Goal: Understand process/instructions

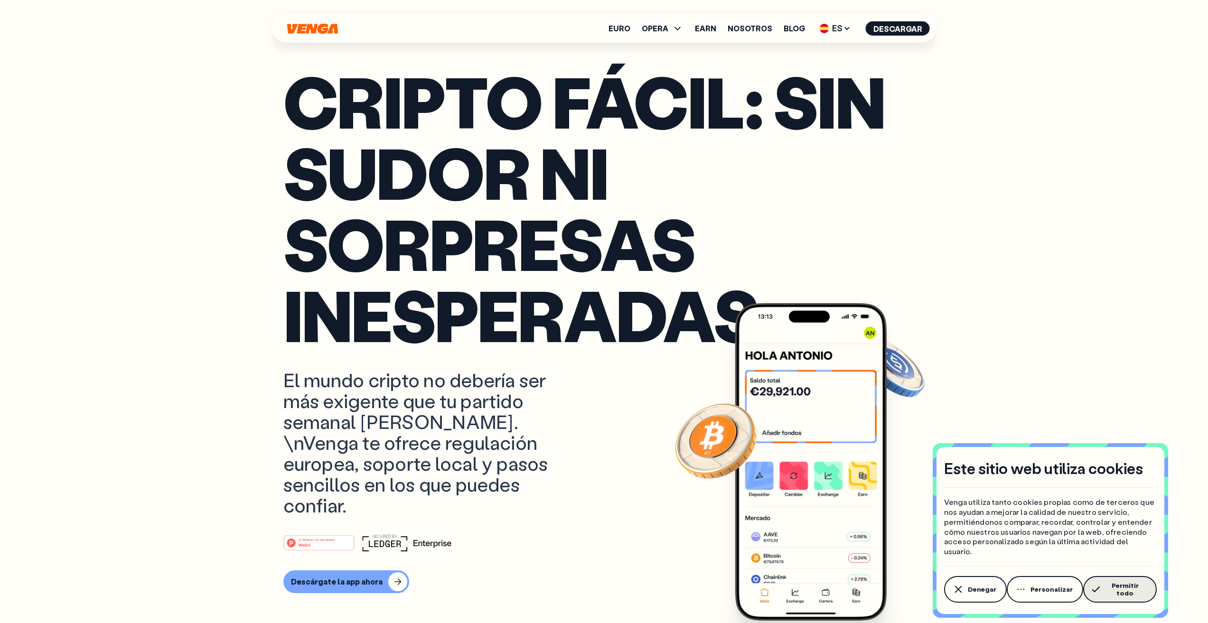
click at [1115, 592] on span "Permitir todo" at bounding box center [1124, 589] width 43 height 15
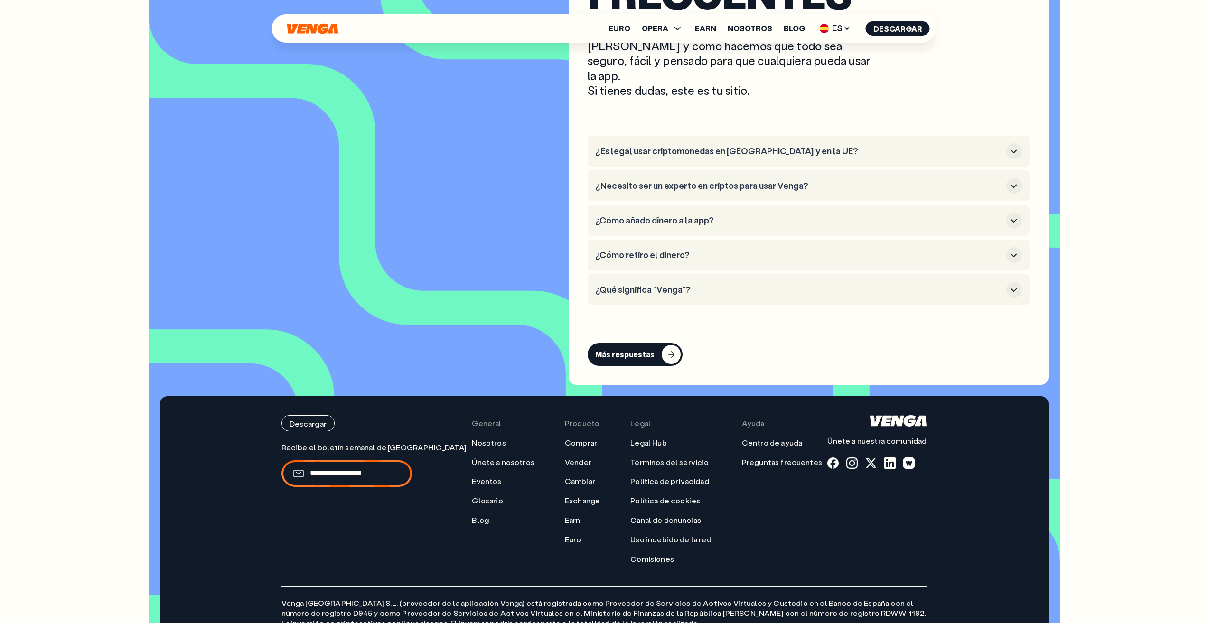
scroll to position [4957, 0]
click at [630, 437] on link "Legal Hub" at bounding box center [648, 442] width 36 height 10
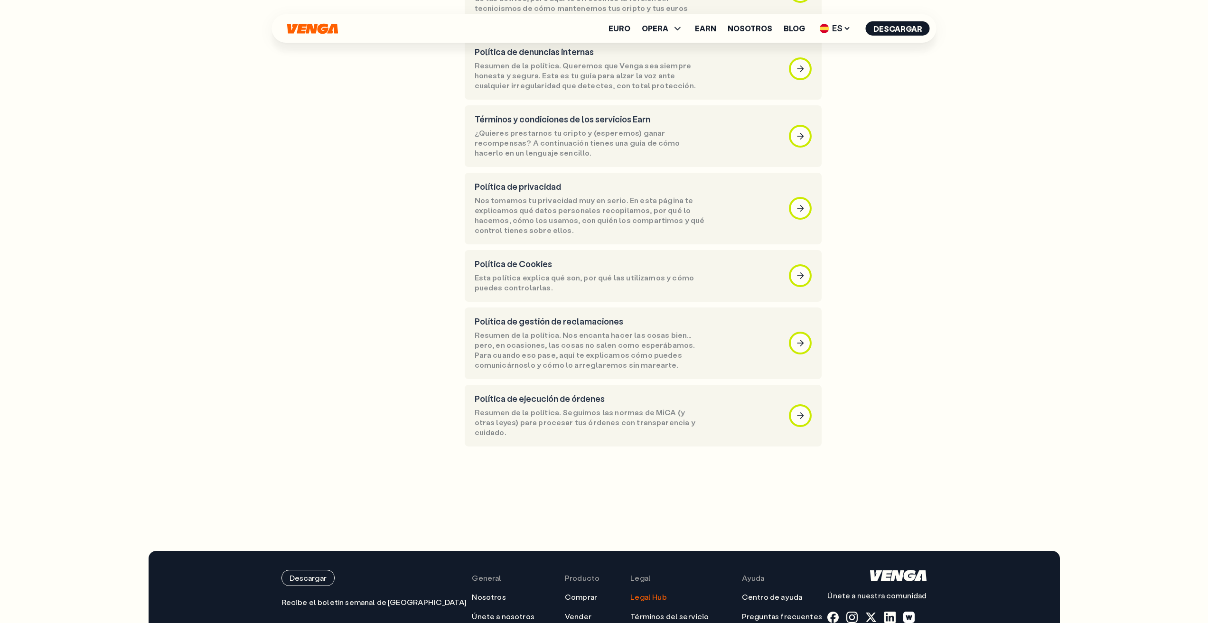
scroll to position [599, 0]
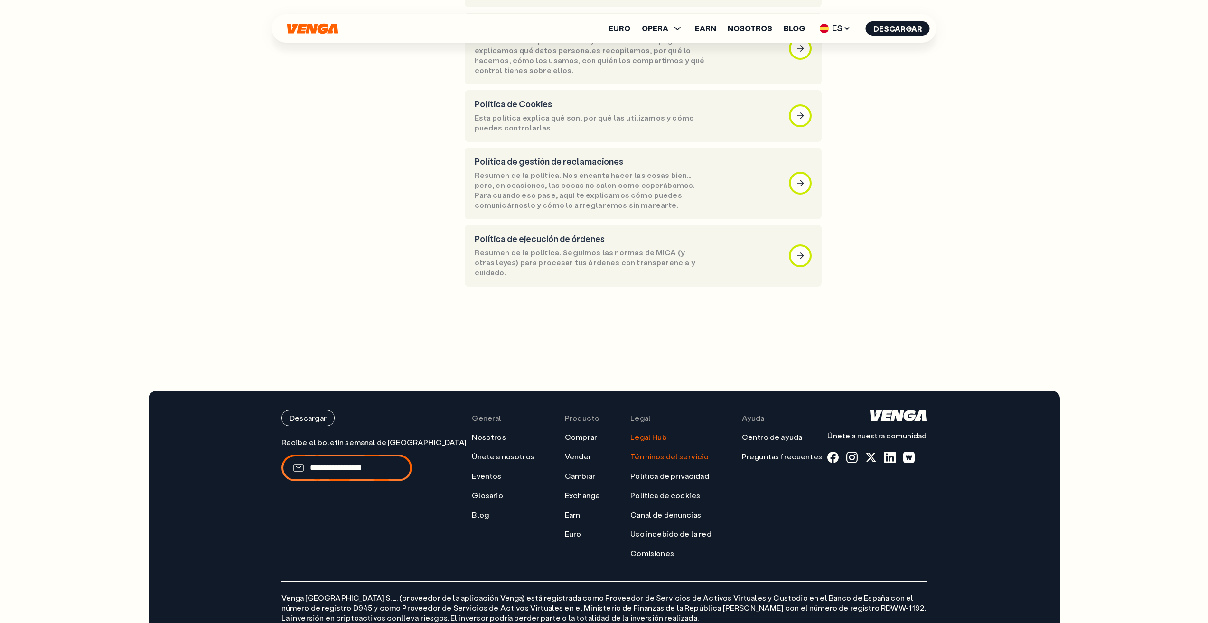
click at [654, 452] on link "Términos del servicio" at bounding box center [669, 457] width 78 height 10
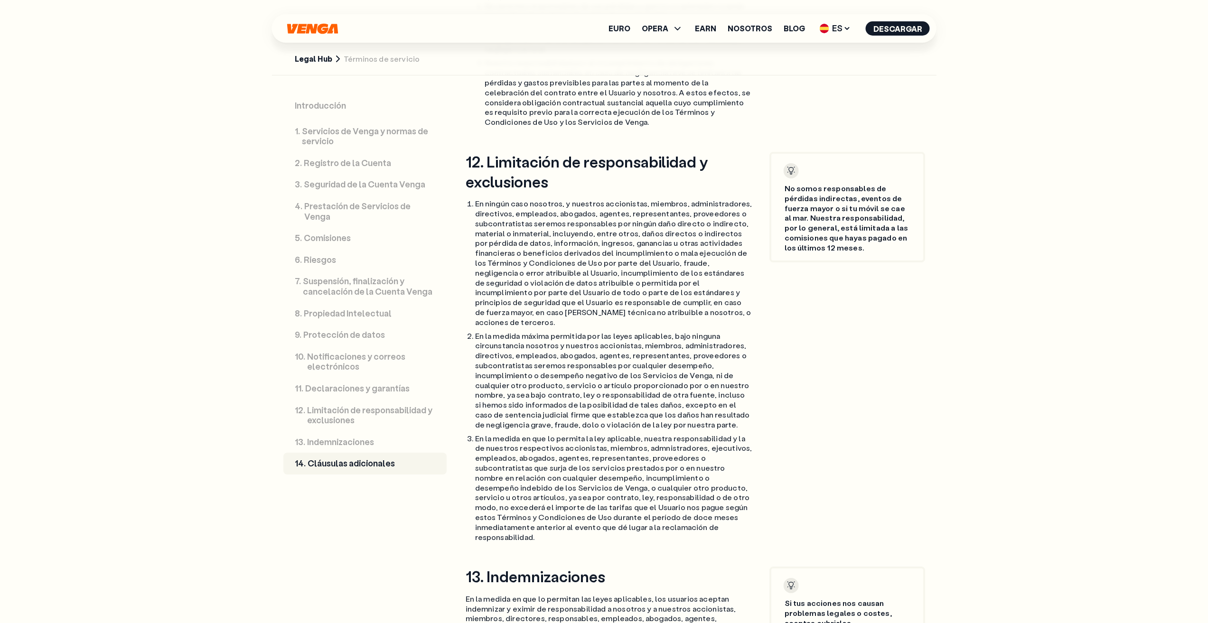
click at [325, 209] on p "Prestación de Servicios de Venga" at bounding box center [369, 211] width 131 height 20
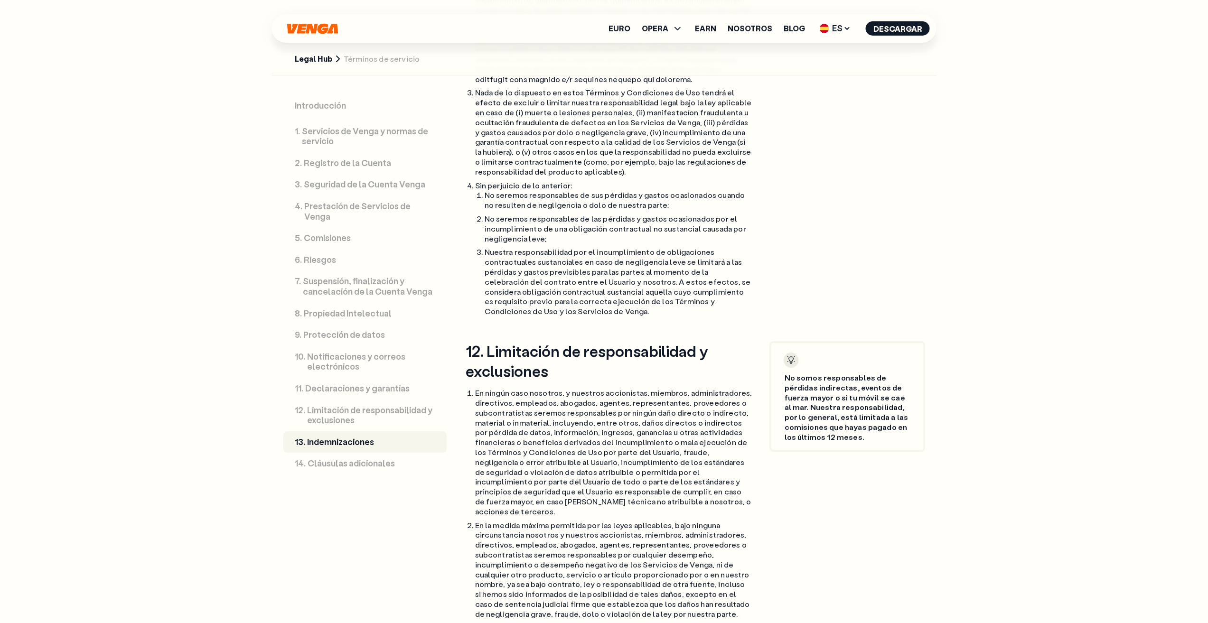
scroll to position [10761, 0]
